Goal: Navigation & Orientation: Find specific page/section

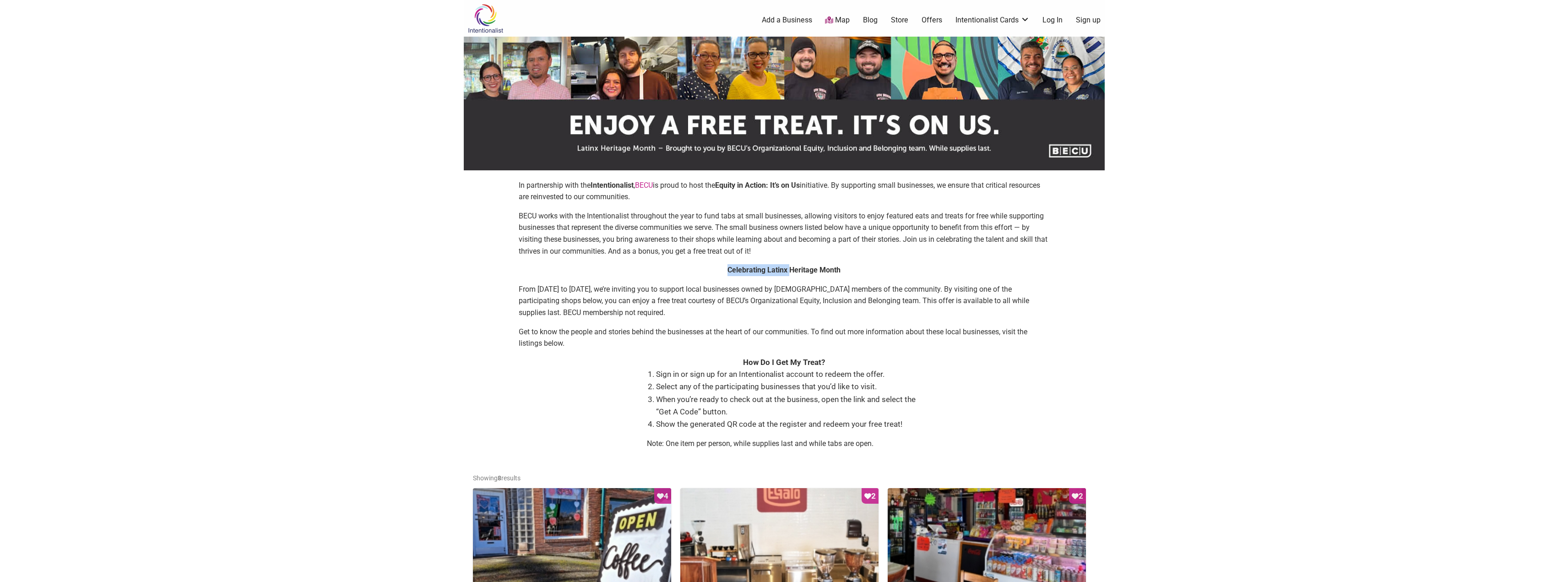
click at [785, 252] on div "In partnership with the Intentionalist , [PERSON_NAME] is proud to host the Equ…" at bounding box center [784, 319] width 622 height 278
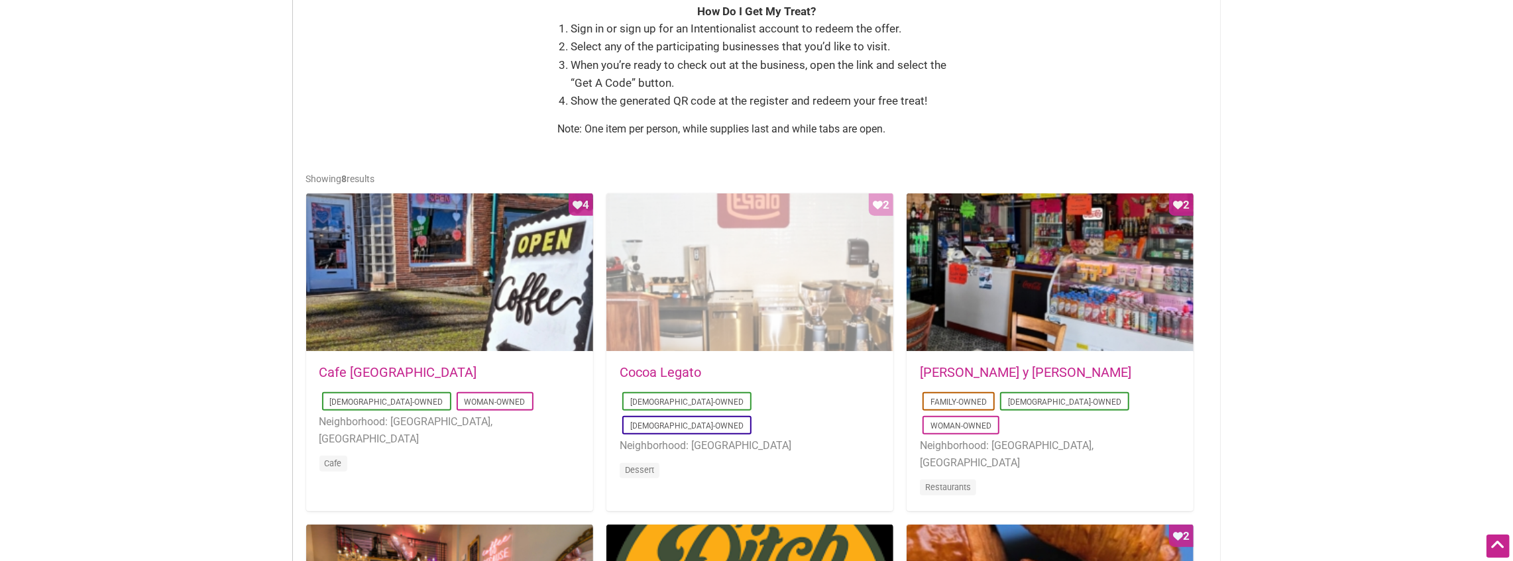
scroll to position [530, 0]
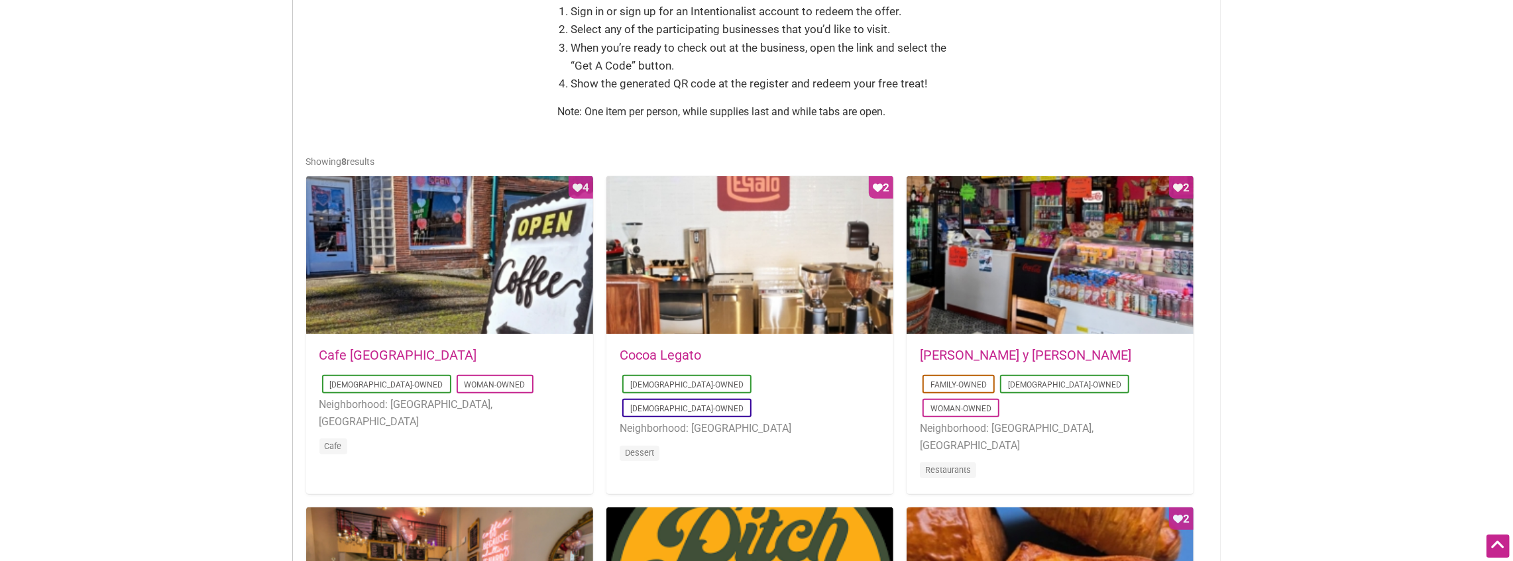
click at [657, 358] on link "Cocoa Legato" at bounding box center [661, 355] width 82 height 16
click at [648, 355] on link "Cocoa Legato" at bounding box center [661, 355] width 82 height 16
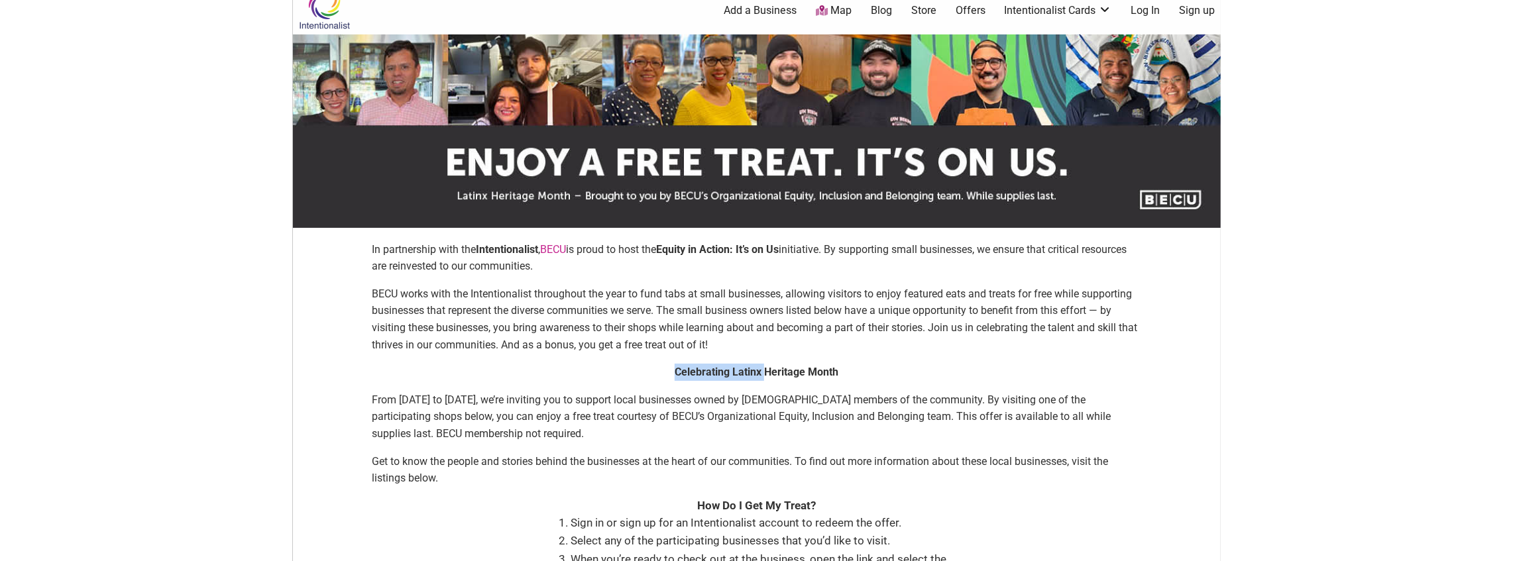
scroll to position [0, 0]
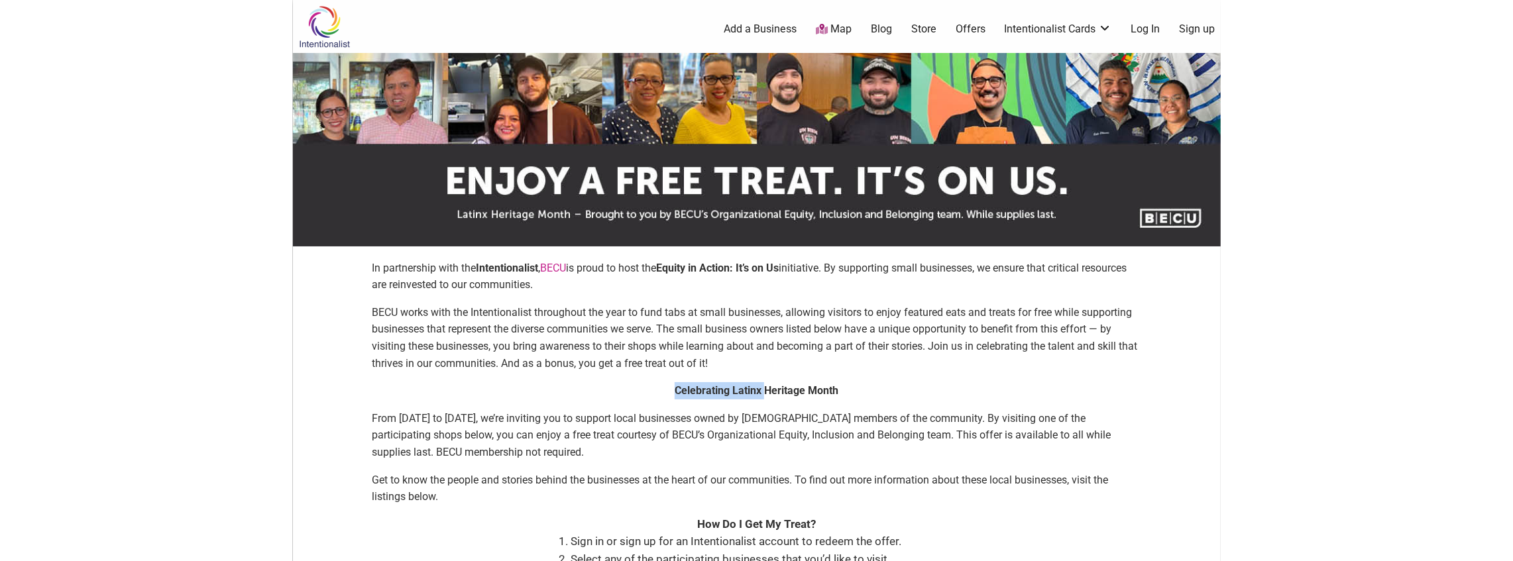
click at [966, 27] on link "Offers" at bounding box center [971, 29] width 30 height 15
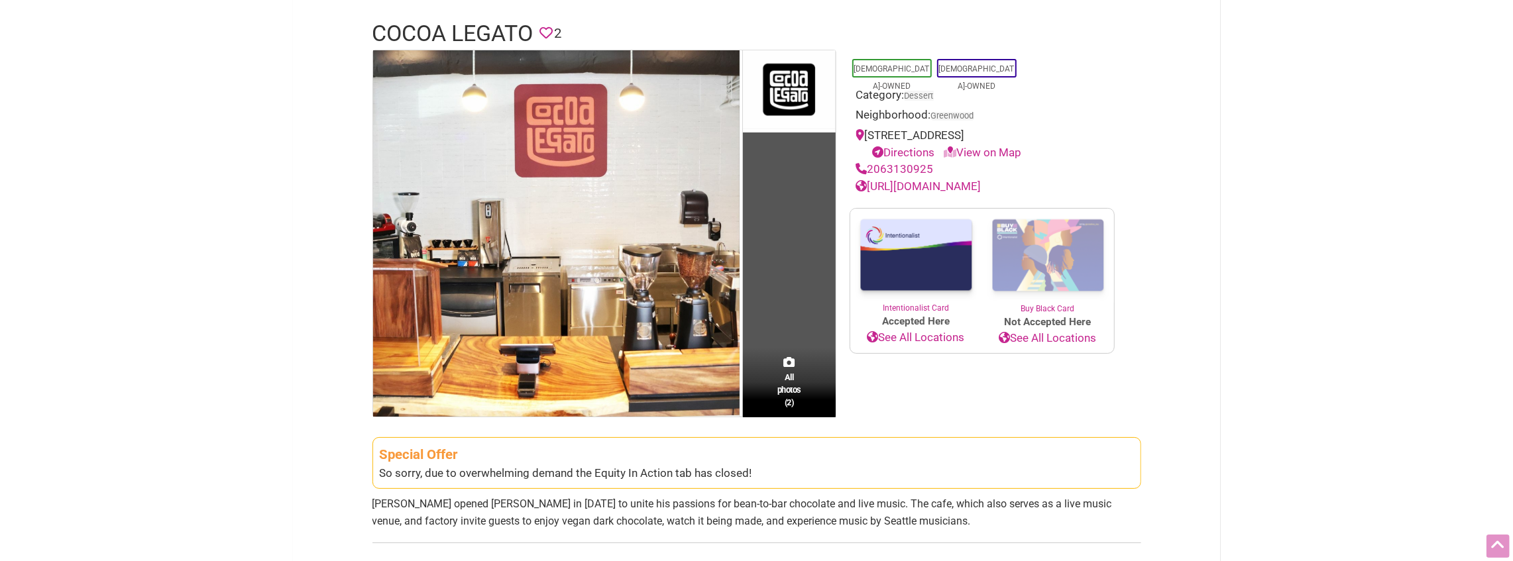
scroll to position [176, 0]
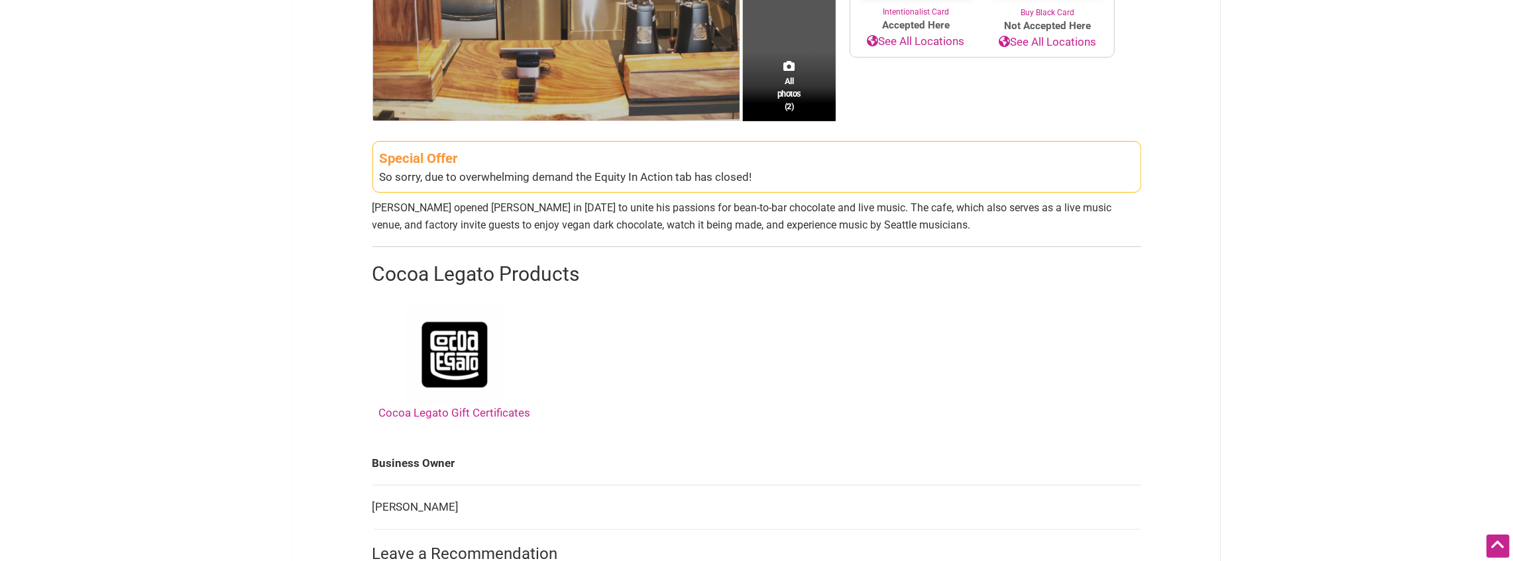
scroll to position [441, 0]
